Goal: Transaction & Acquisition: Purchase product/service

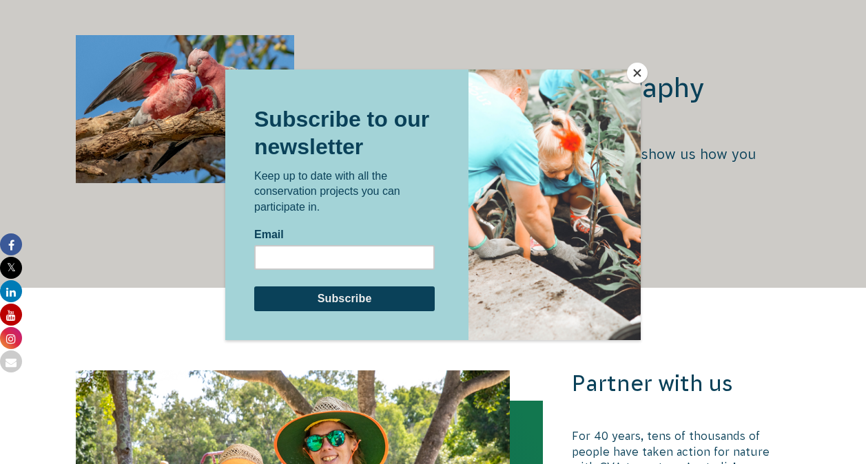
scroll to position [2894, 0]
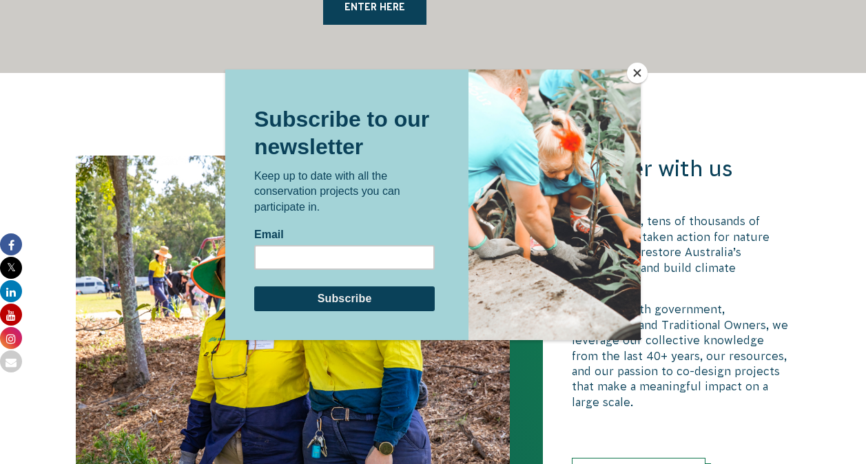
click at [639, 76] on button "Close" at bounding box center [637, 73] width 21 height 21
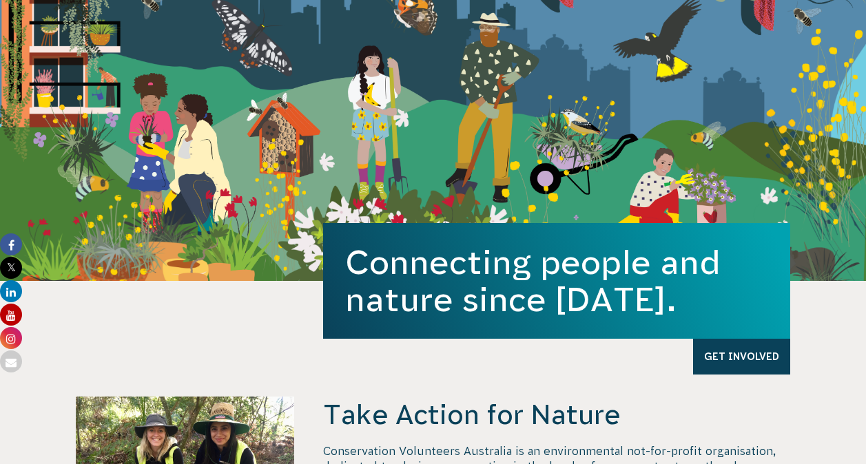
scroll to position [0, 0]
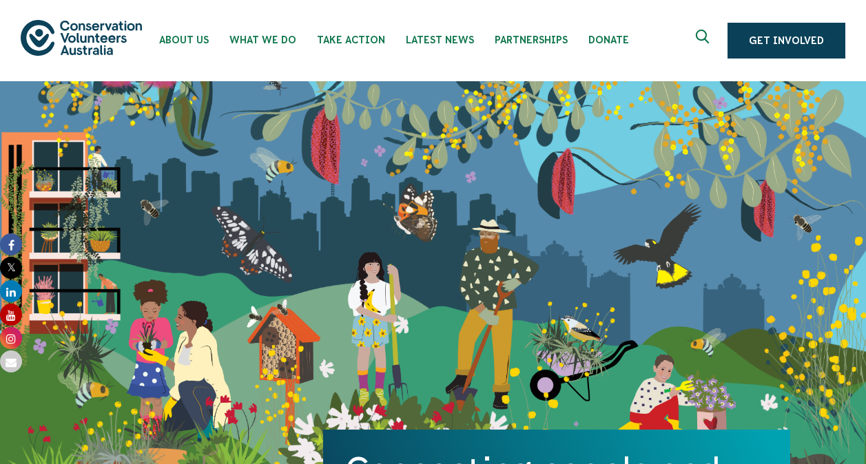
click at [701, 35] on icon "Expand search box" at bounding box center [704, 40] width 17 height 21
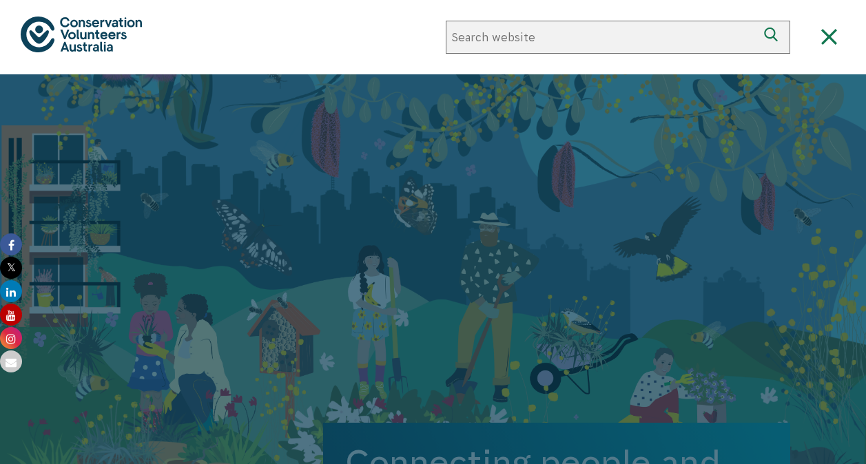
paste input "EBB"
type input "EBB"
click at [770, 39] on icon "submit" at bounding box center [773, 37] width 19 height 19
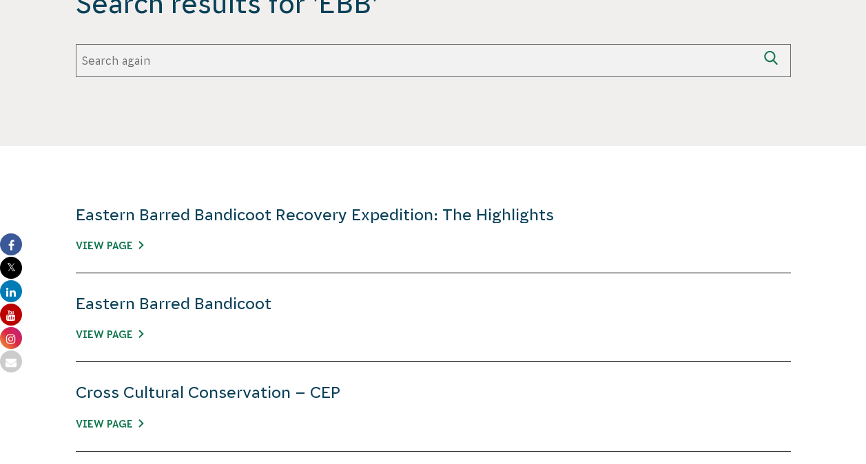
scroll to position [345, 0]
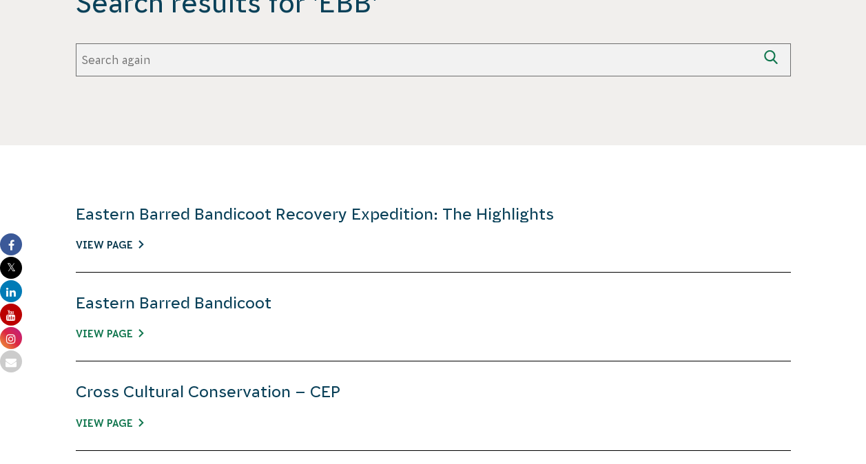
click at [101, 240] on link "View Page" at bounding box center [110, 245] width 68 height 11
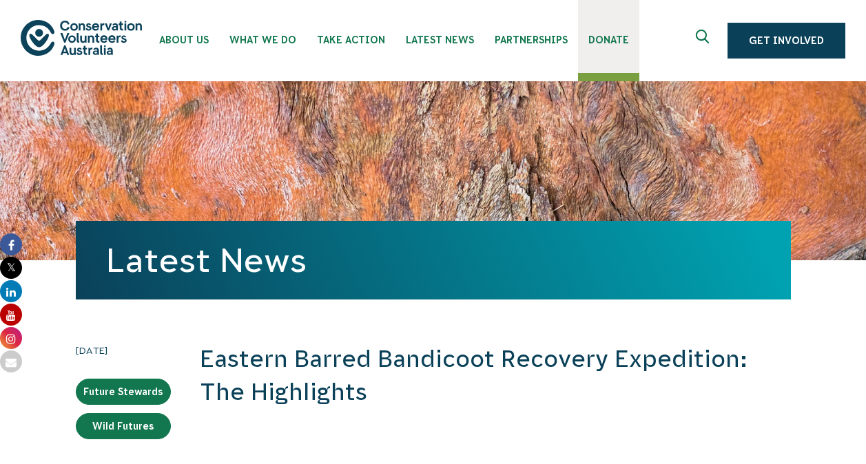
click at [614, 34] on span "Donate" at bounding box center [608, 39] width 41 height 11
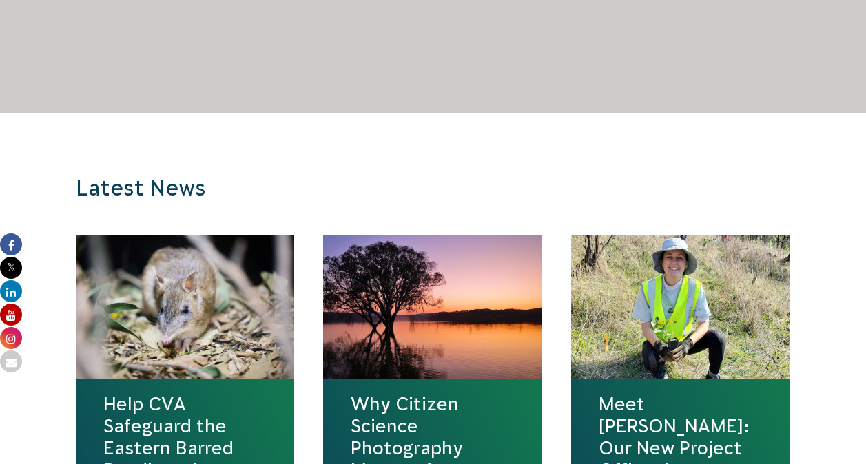
scroll to position [1388, 0]
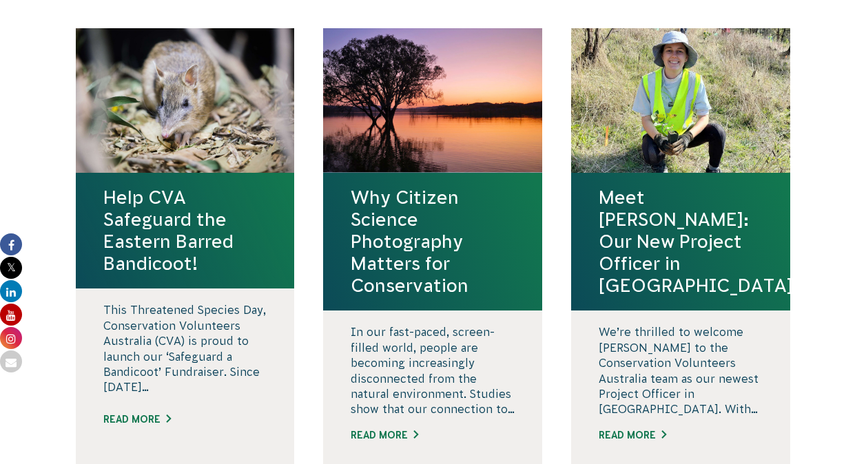
click at [145, 203] on h4 "Help CVA Safeguard the Eastern Barred Bandicoot!" at bounding box center [185, 231] width 164 height 88
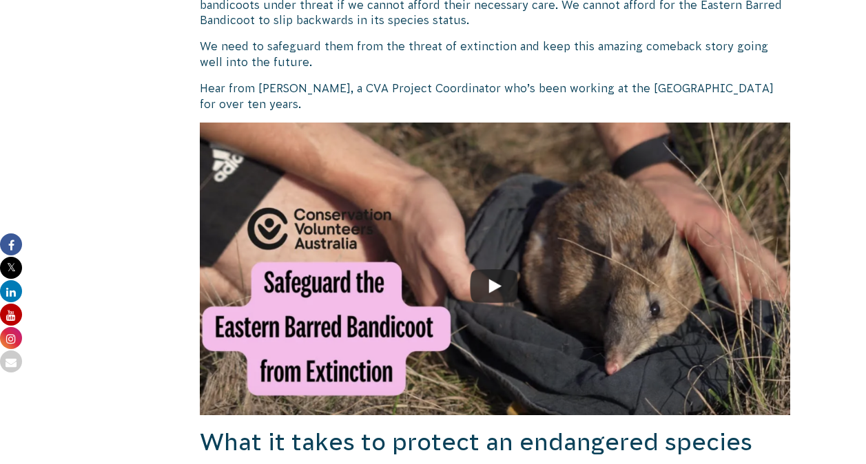
scroll to position [1102, 0]
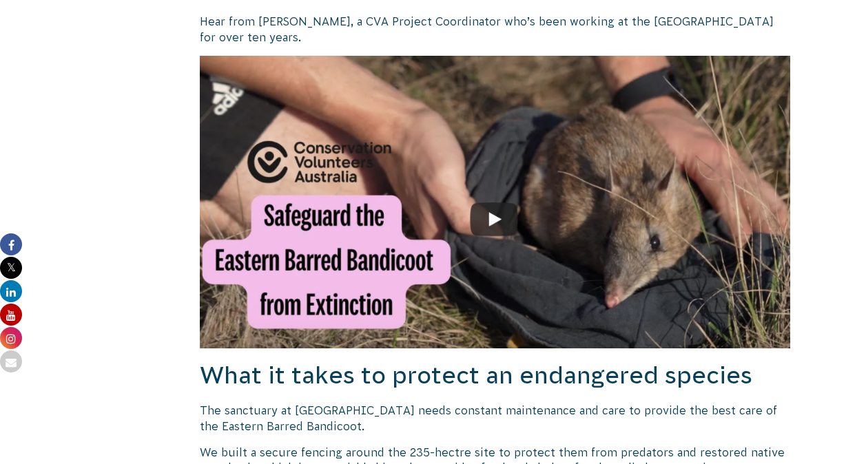
click at [484, 201] on img at bounding box center [495, 202] width 591 height 293
